Goal: Task Accomplishment & Management: Manage account settings

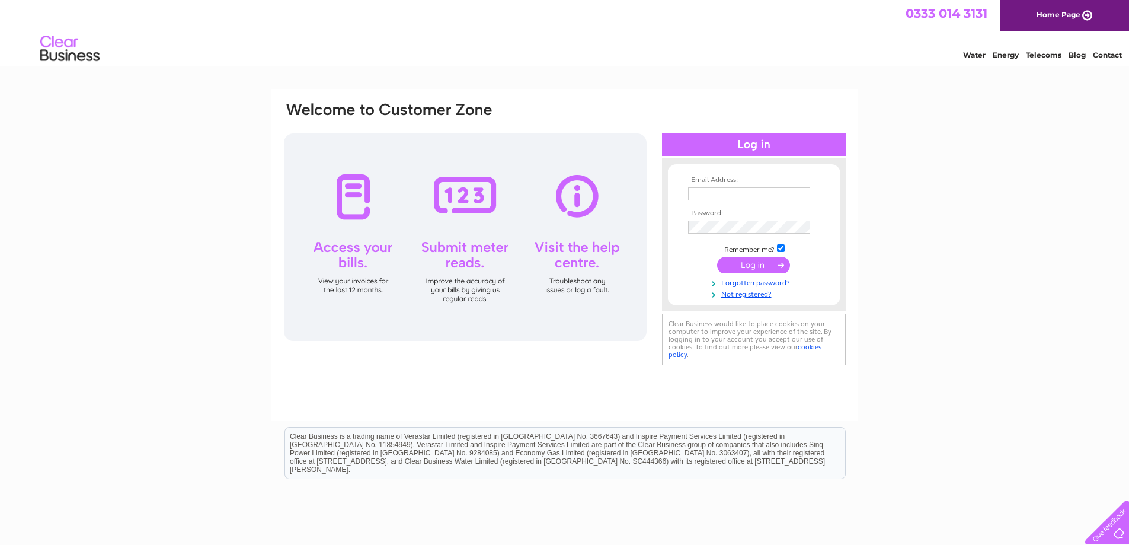
type input "[EMAIL_ADDRESS][DOMAIN_NAME]"
click at [749, 264] on input "submit" at bounding box center [753, 265] width 73 height 17
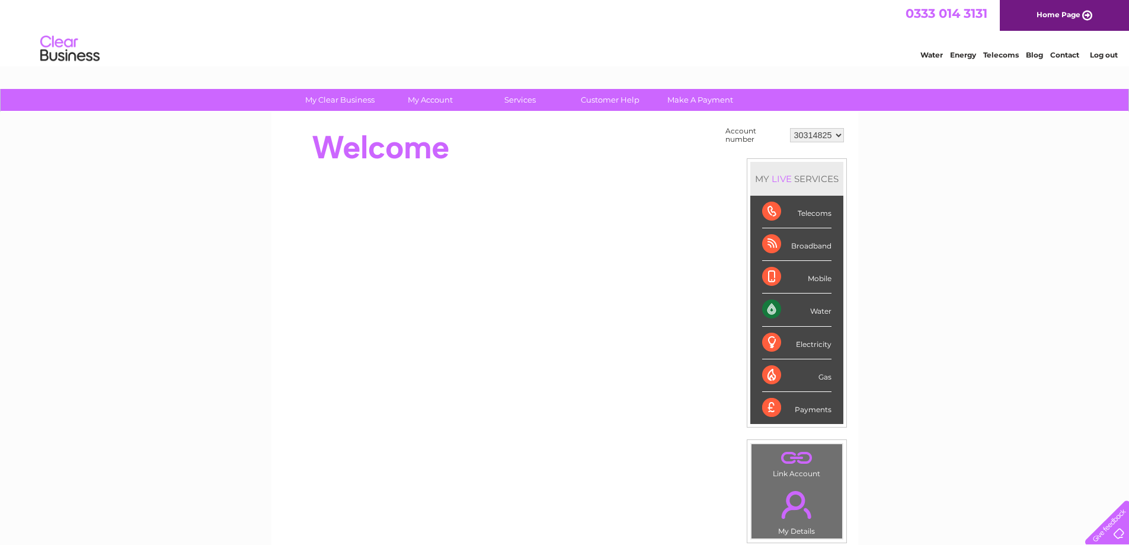
click at [817, 134] on select "30314825 30314834 30314846 30314887 30314991" at bounding box center [817, 135] width 54 height 14
click at [790, 128] on select "30314825 30314834 30314846 30314887 30314991" at bounding box center [817, 135] width 54 height 14
click at [985, 168] on div "My Clear Business Login Details My Details My Preferences Link Account My Accou…" at bounding box center [564, 423] width 1129 height 668
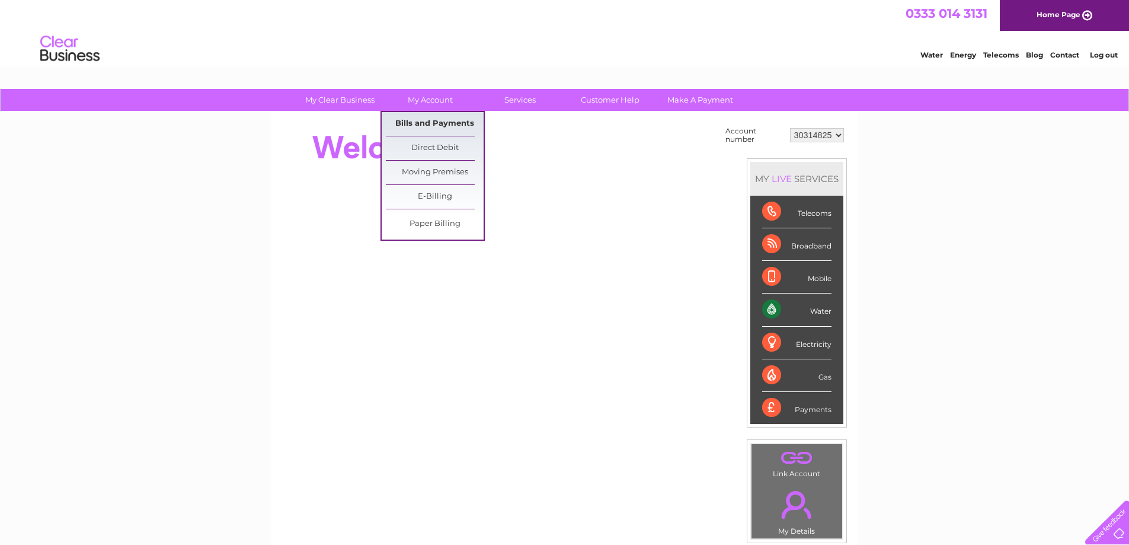
click at [438, 123] on link "Bills and Payments" at bounding box center [435, 124] width 98 height 24
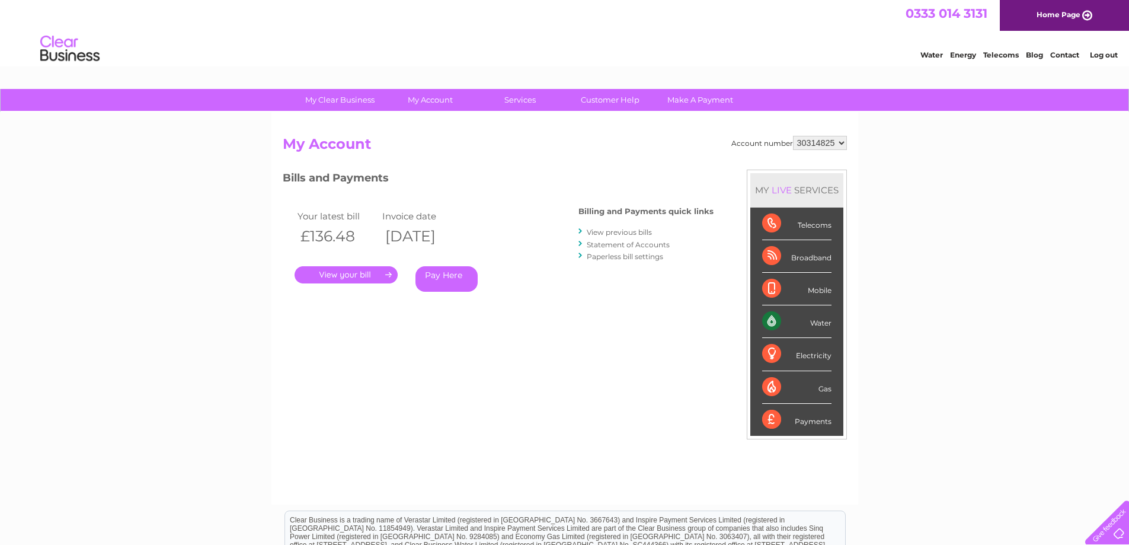
click at [356, 278] on link "." at bounding box center [345, 274] width 103 height 17
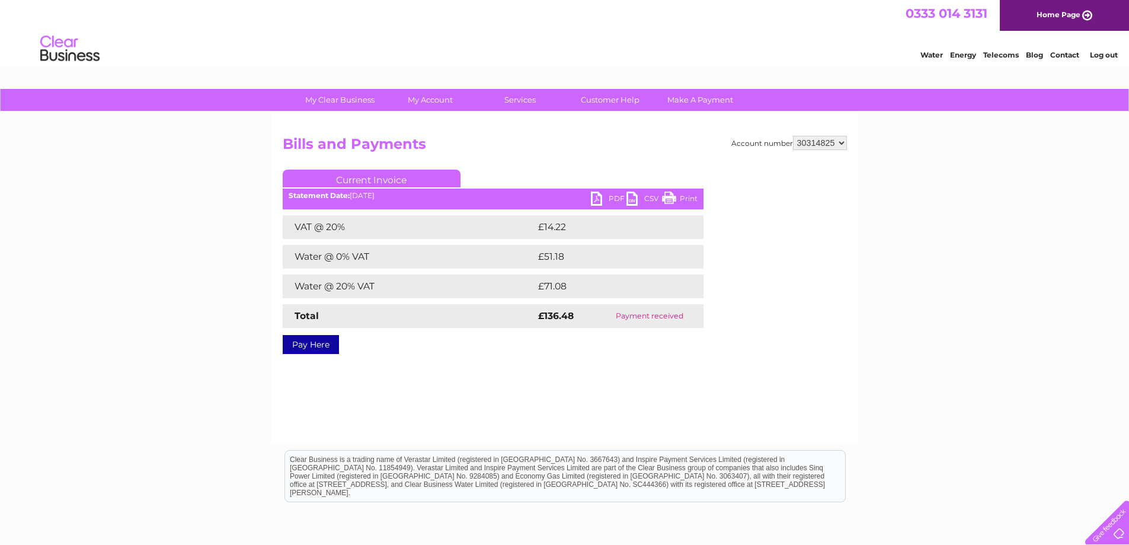
click at [609, 200] on link "PDF" at bounding box center [609, 199] width 36 height 17
